Goal: Information Seeking & Learning: Find specific page/section

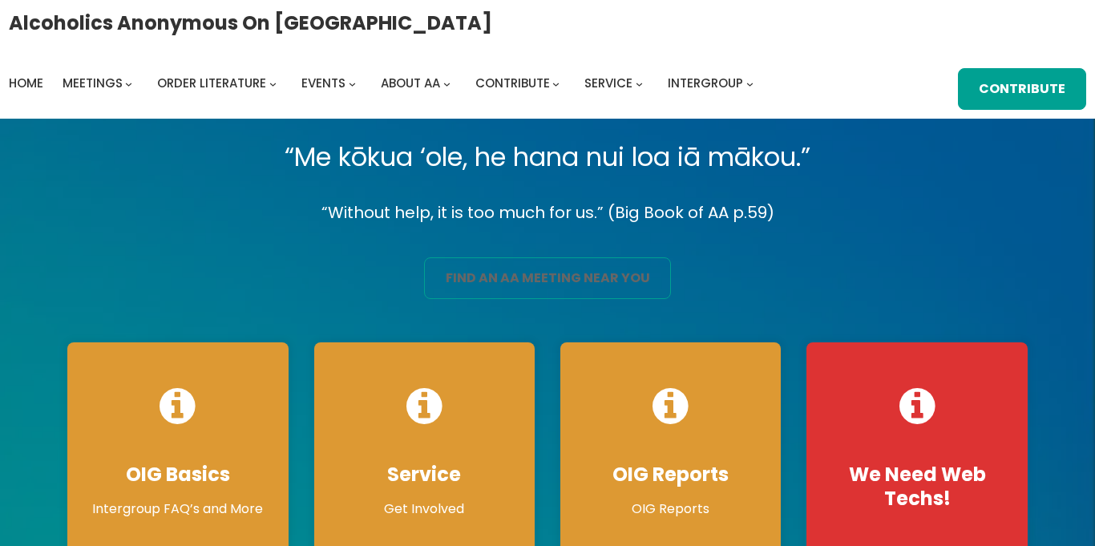
click at [475, 271] on link "find an aa meeting near you" at bounding box center [547, 278] width 247 height 42
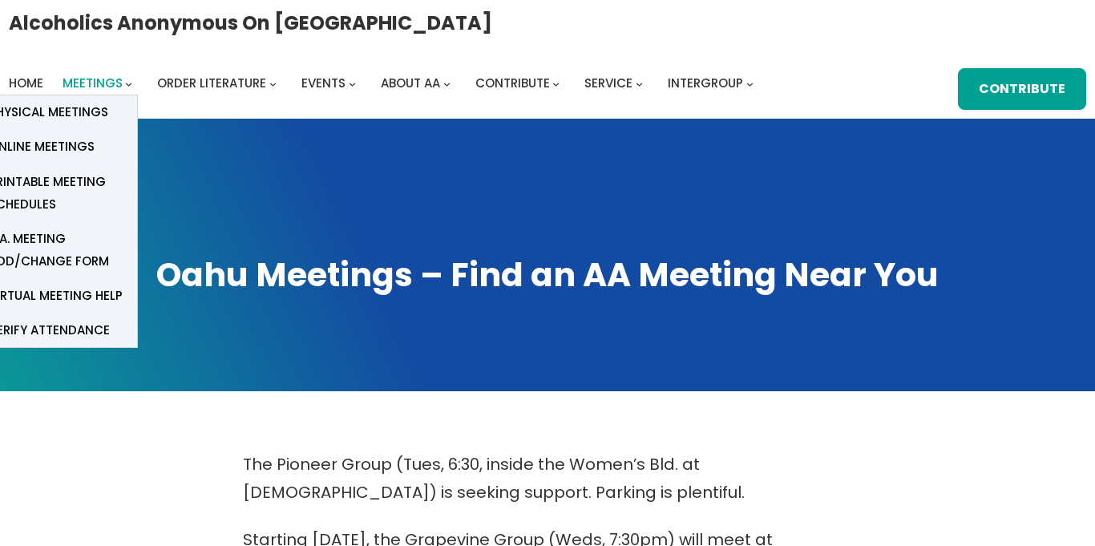
click at [67, 76] on span "Meetings" at bounding box center [93, 83] width 60 height 17
click at [27, 144] on span "Online Meetings" at bounding box center [42, 147] width 106 height 22
click at [58, 151] on span "Online Meetings" at bounding box center [42, 147] width 106 height 22
click at [65, 150] on span "Online Meetings" at bounding box center [42, 147] width 106 height 22
click at [79, 143] on span "Online Meetings" at bounding box center [42, 147] width 106 height 22
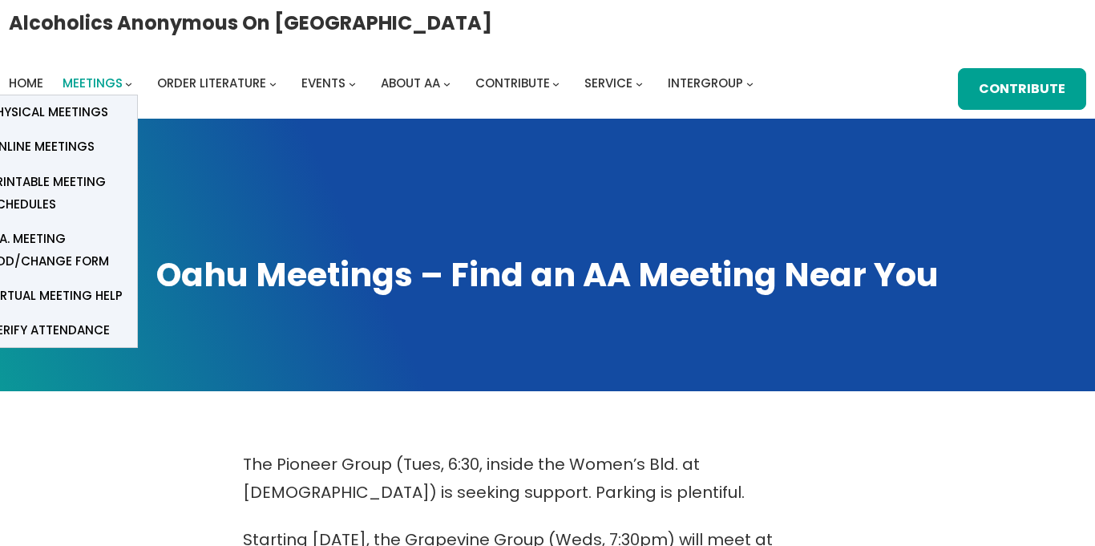
click at [91, 80] on span "Meetings" at bounding box center [93, 83] width 60 height 17
click at [14, 156] on span "Online Meetings" at bounding box center [42, 147] width 106 height 22
click at [18, 154] on span "Online Meetings" at bounding box center [42, 147] width 106 height 22
click at [75, 112] on span "Physical Meetings" at bounding box center [48, 112] width 119 height 22
click at [80, 137] on span "Online Meetings" at bounding box center [42, 147] width 106 height 22
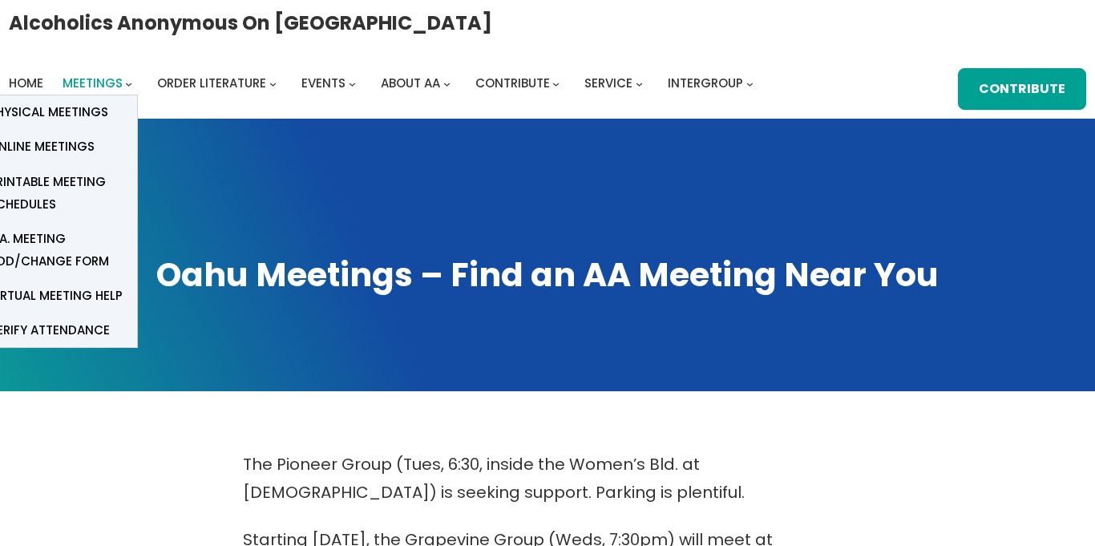
click at [100, 87] on span "Meetings" at bounding box center [93, 83] width 60 height 17
click at [70, 153] on span "Online Meetings" at bounding box center [42, 147] width 106 height 22
click at [107, 144] on link "Online Meetings" at bounding box center [57, 147] width 160 height 34
